Goal: Task Accomplishment & Management: Use online tool/utility

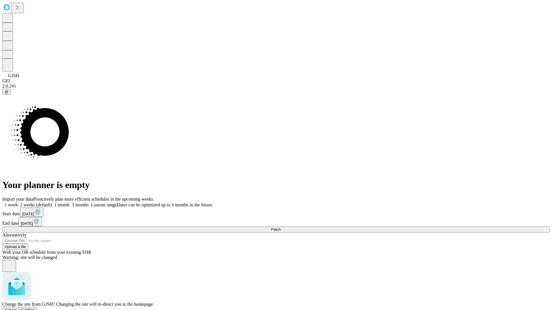
click at [35, 308] on span "Confirm" at bounding box center [28, 310] width 14 height 4
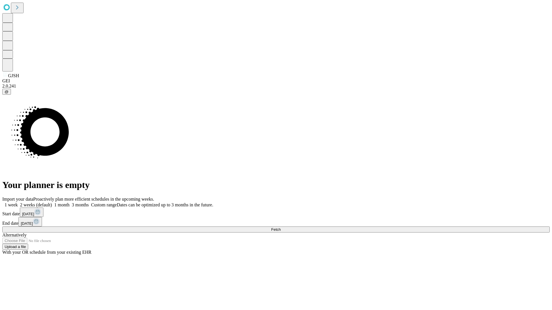
click at [52, 203] on label "2 weeks (default)" at bounding box center [35, 205] width 34 height 5
click at [280, 228] on span "Fetch" at bounding box center [275, 230] width 9 height 4
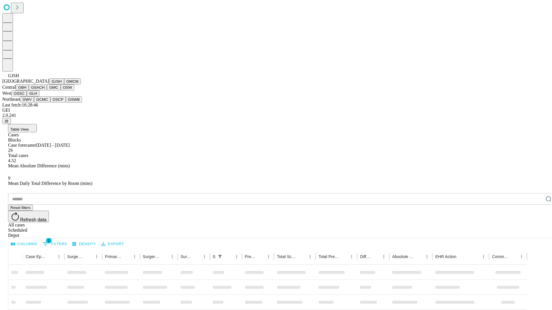
click at [64, 84] on button "GMCM" at bounding box center [72, 81] width 17 height 6
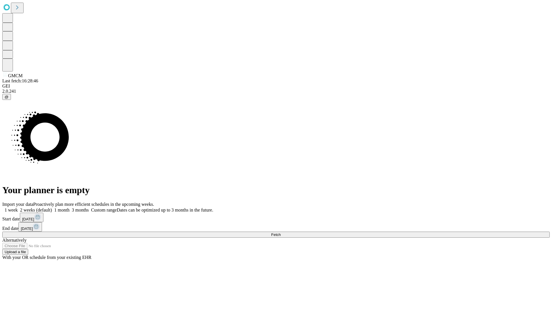
click at [52, 208] on label "2 weeks (default)" at bounding box center [35, 210] width 34 height 5
click at [280, 233] on span "Fetch" at bounding box center [275, 235] width 9 height 4
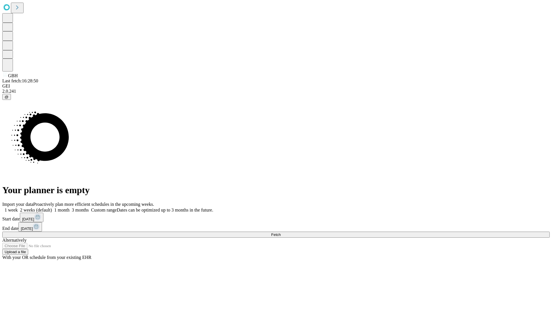
click at [52, 208] on label "2 weeks (default)" at bounding box center [35, 210] width 34 height 5
click at [280, 233] on span "Fetch" at bounding box center [275, 235] width 9 height 4
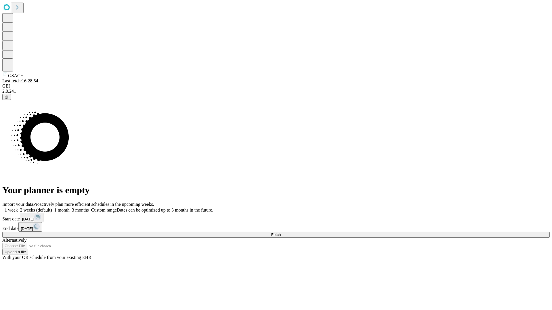
click at [52, 208] on label "2 weeks (default)" at bounding box center [35, 210] width 34 height 5
click at [280, 233] on span "Fetch" at bounding box center [275, 235] width 9 height 4
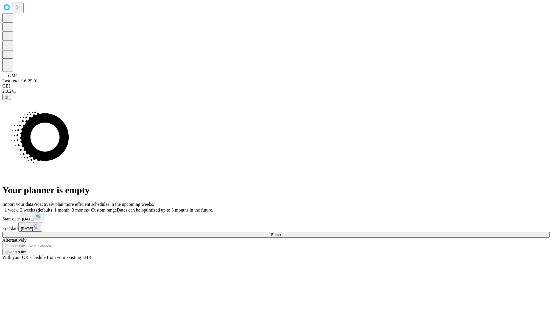
click at [52, 208] on label "2 weeks (default)" at bounding box center [35, 210] width 34 height 5
click at [280, 233] on span "Fetch" at bounding box center [275, 235] width 9 height 4
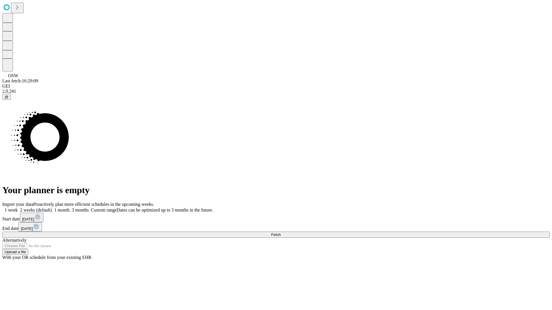
click at [52, 208] on label "2 weeks (default)" at bounding box center [35, 210] width 34 height 5
click at [280, 233] on span "Fetch" at bounding box center [275, 235] width 9 height 4
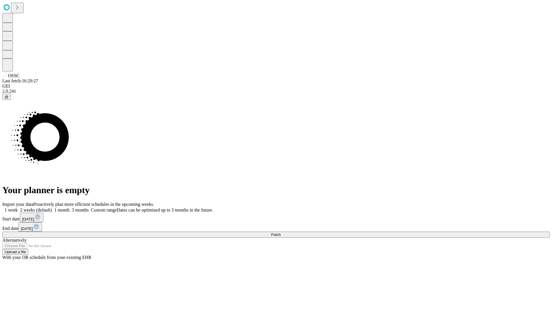
click at [52, 208] on label "2 weeks (default)" at bounding box center [35, 210] width 34 height 5
click at [280, 233] on span "Fetch" at bounding box center [275, 235] width 9 height 4
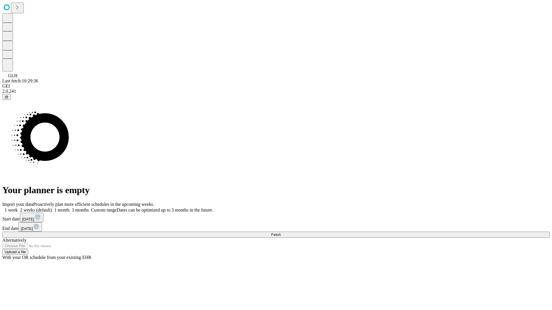
click at [52, 208] on label "2 weeks (default)" at bounding box center [35, 210] width 34 height 5
click at [280, 233] on span "Fetch" at bounding box center [275, 235] width 9 height 4
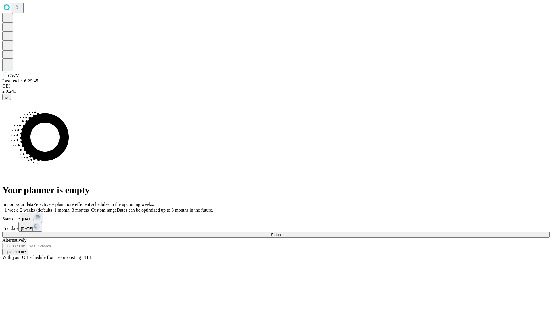
click at [52, 208] on label "2 weeks (default)" at bounding box center [35, 210] width 34 height 5
click at [280, 233] on span "Fetch" at bounding box center [275, 235] width 9 height 4
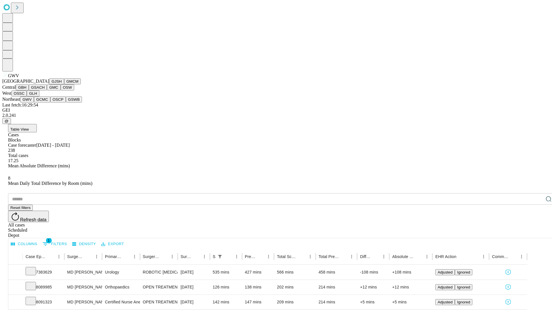
click at [45, 103] on button "GCMC" at bounding box center [42, 100] width 16 height 6
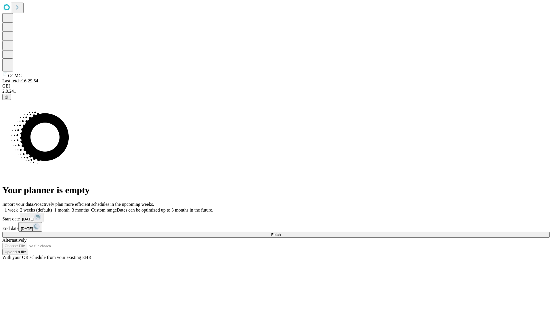
click at [52, 208] on label "2 weeks (default)" at bounding box center [35, 210] width 34 height 5
click at [280, 233] on span "Fetch" at bounding box center [275, 235] width 9 height 4
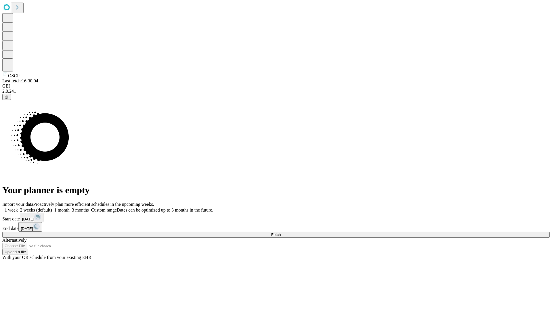
click at [52, 208] on label "2 weeks (default)" at bounding box center [35, 210] width 34 height 5
click at [280, 233] on span "Fetch" at bounding box center [275, 235] width 9 height 4
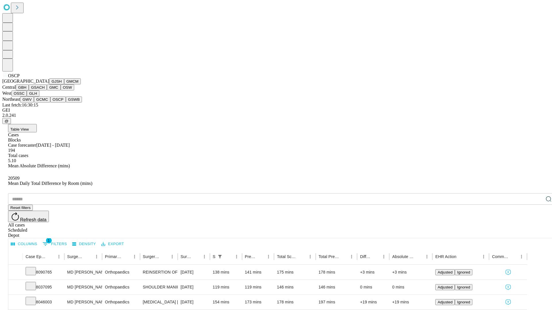
click at [66, 103] on button "GSWB" at bounding box center [74, 100] width 16 height 6
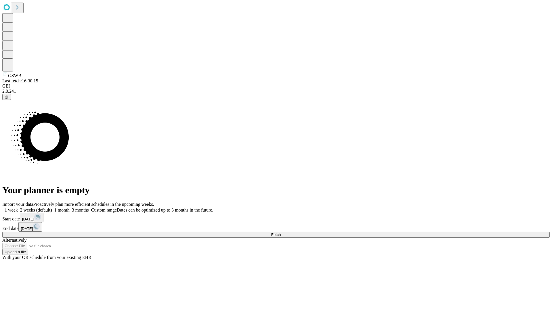
click at [52, 208] on label "2 weeks (default)" at bounding box center [35, 210] width 34 height 5
click at [280, 233] on span "Fetch" at bounding box center [275, 235] width 9 height 4
